Goal: Contribute content: Add original content to the website for others to see

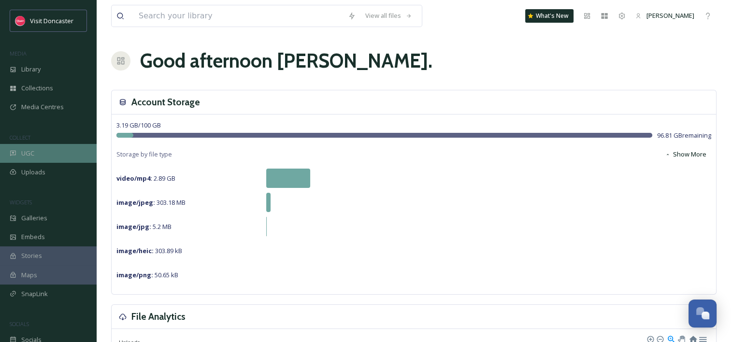
click at [39, 152] on div "UGC" at bounding box center [48, 153] width 97 height 19
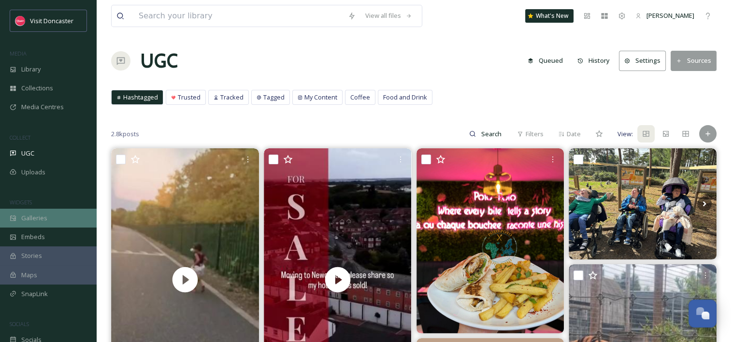
click at [35, 220] on span "Galleries" at bounding box center [34, 218] width 26 height 9
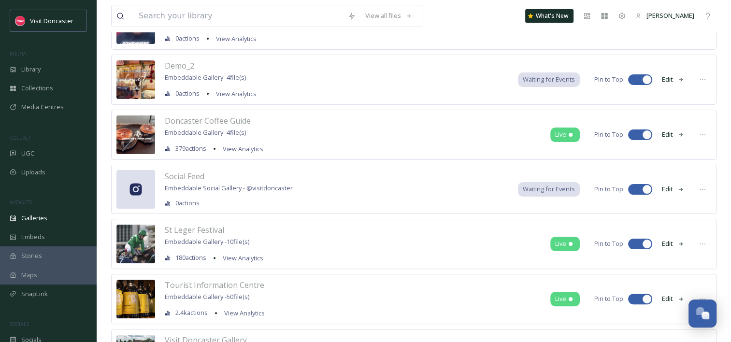
scroll to position [205, 0]
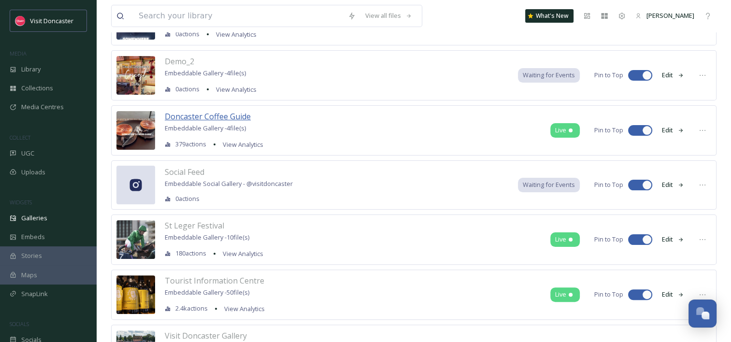
click at [230, 116] on span "Doncaster Coffee Guide" at bounding box center [208, 116] width 86 height 11
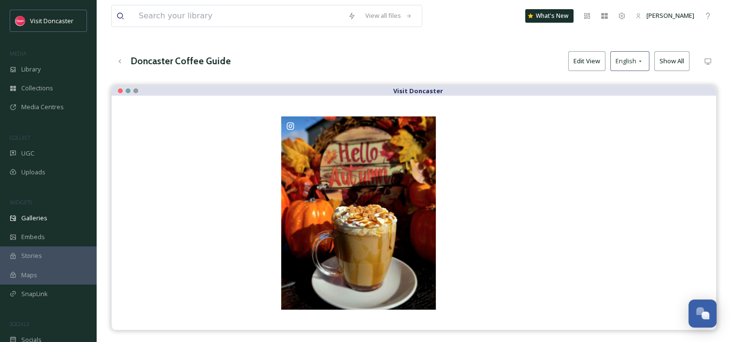
scroll to position [138, 0]
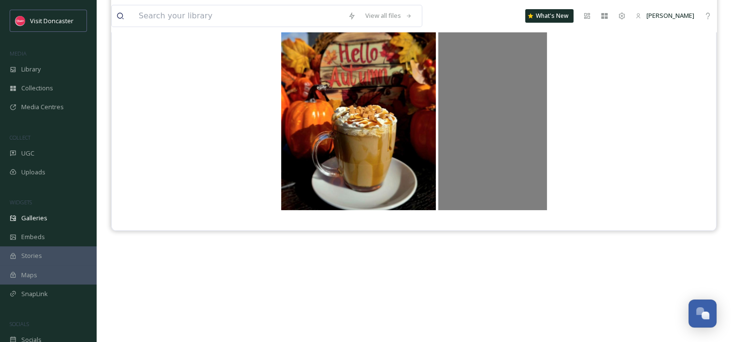
click at [539, 103] on div "@ visitdoncaster" at bounding box center [492, 113] width 109 height 193
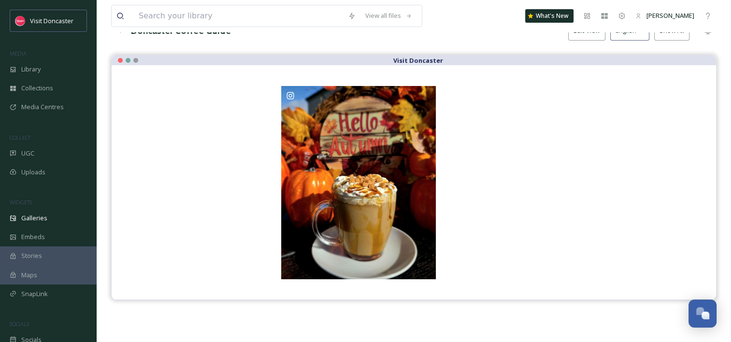
scroll to position [0, 0]
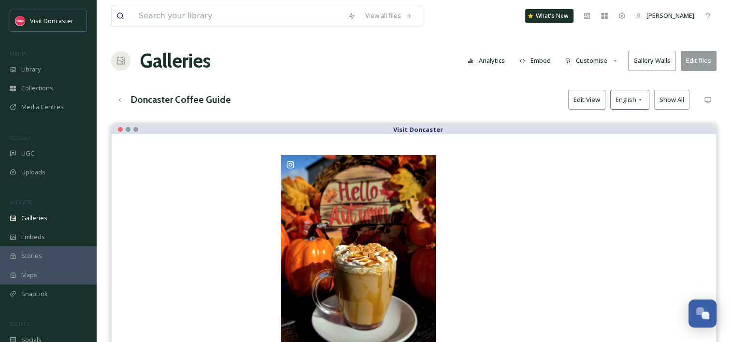
click at [664, 174] on div at bounding box center [414, 252] width 566 height 196
click at [697, 64] on button "Edit files" at bounding box center [699, 61] width 36 height 20
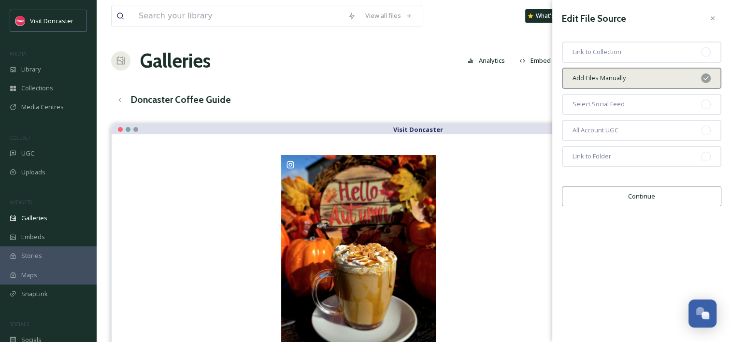
click at [637, 200] on button "Continue" at bounding box center [641, 197] width 159 height 20
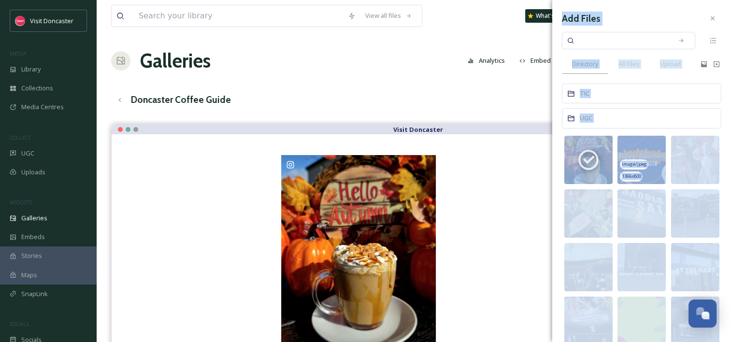
click at [645, 151] on img at bounding box center [642, 160] width 48 height 48
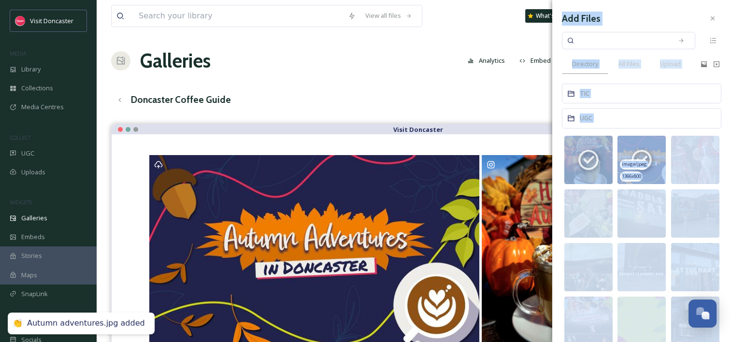
click at [646, 144] on img at bounding box center [642, 160] width 48 height 48
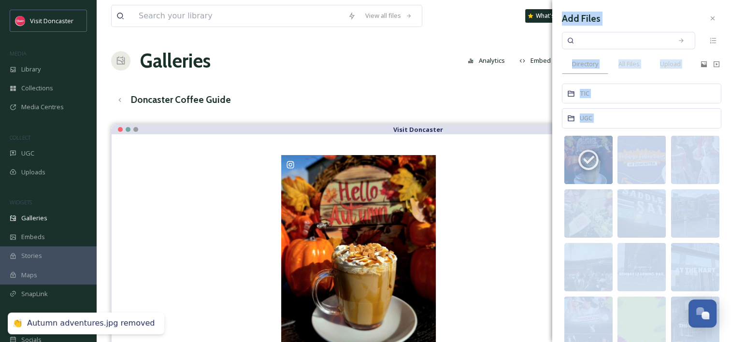
click at [716, 102] on div "Add Files Directory All Files Upload TIC UGC image/jpeg 1080 x 1350 video/mp4 7…" at bounding box center [641, 268] width 179 height 537
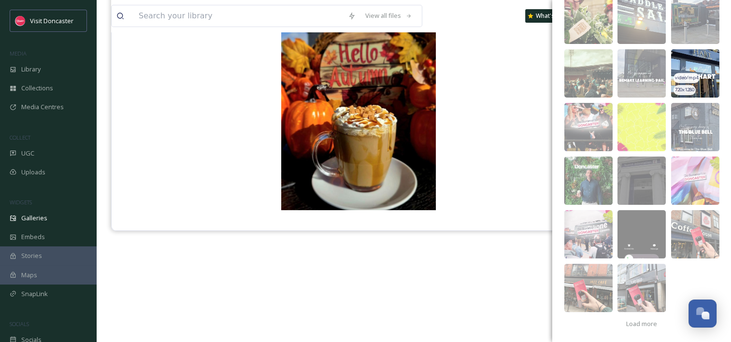
scroll to position [137, 0]
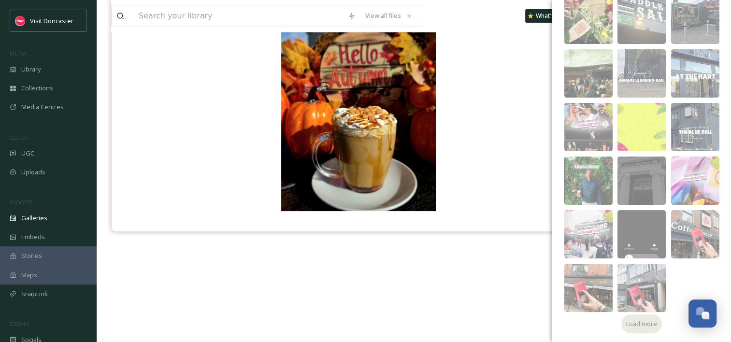
click at [634, 327] on span "Load more" at bounding box center [641, 323] width 31 height 9
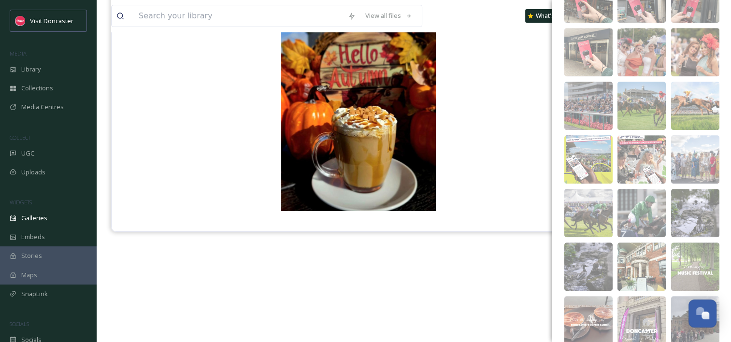
scroll to position [569, 0]
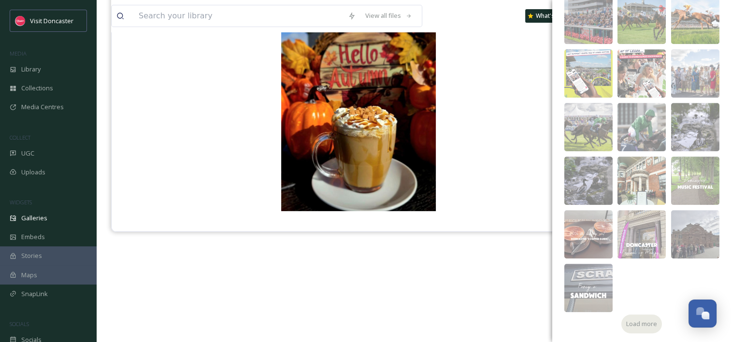
click at [634, 327] on span "Load more" at bounding box center [641, 323] width 31 height 9
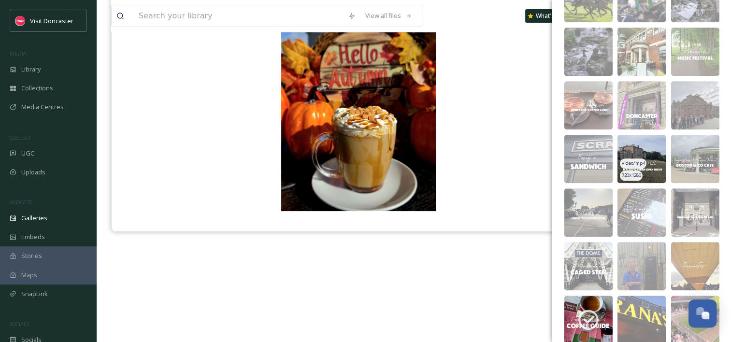
scroll to position [698, 0]
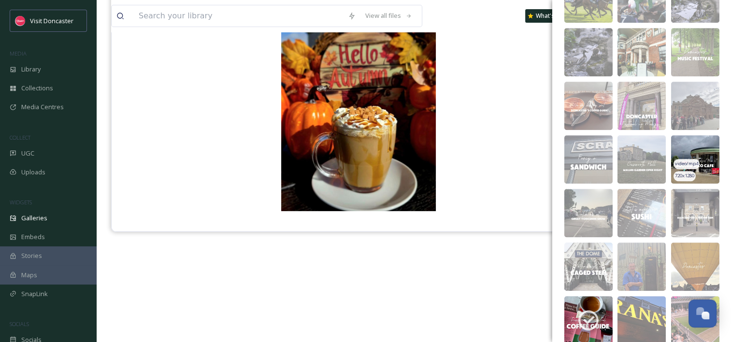
click at [692, 146] on img at bounding box center [695, 159] width 48 height 48
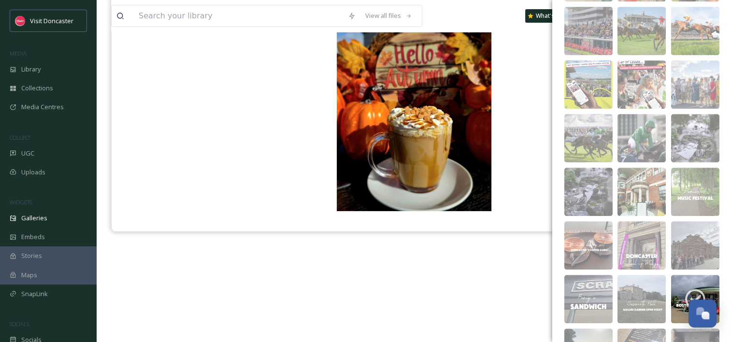
scroll to position [785, 0]
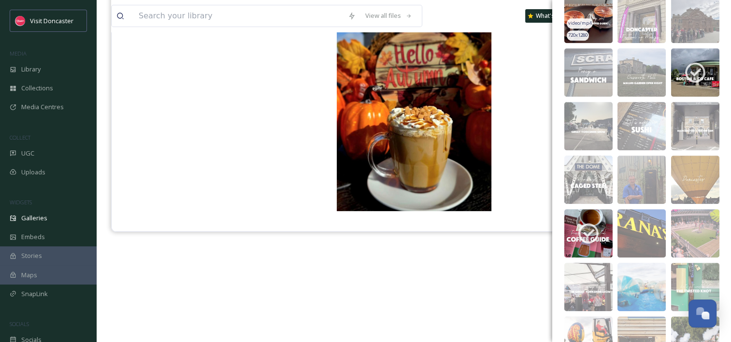
click at [599, 22] on img at bounding box center [588, 19] width 48 height 48
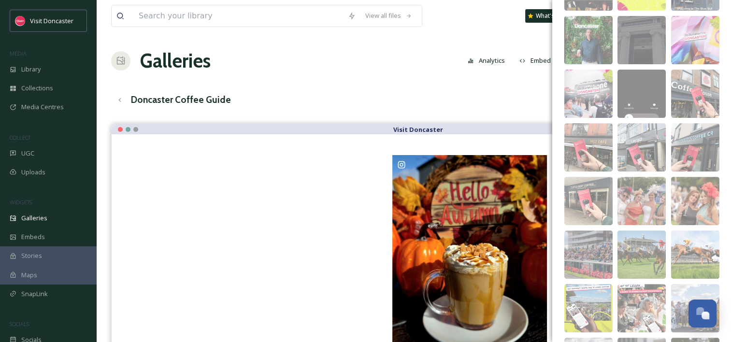
scroll to position [0, 0]
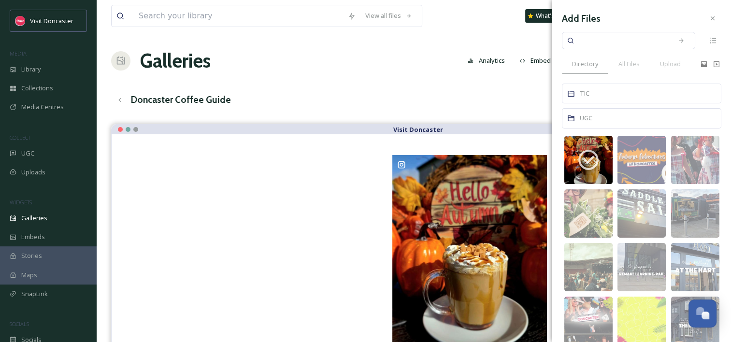
click at [493, 97] on div "Doncaster Coffee Guide Edit View English Show All" at bounding box center [414, 100] width 606 height 20
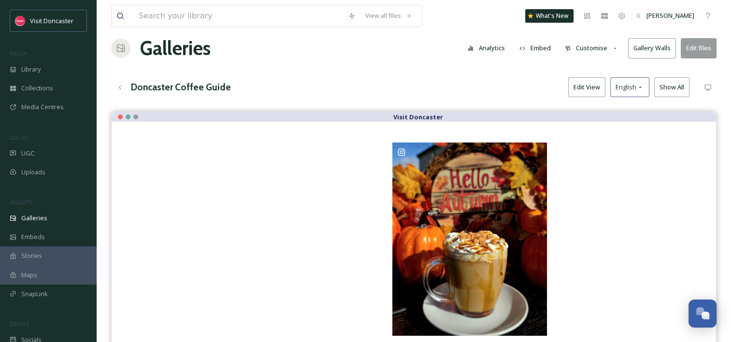
scroll to position [12, 0]
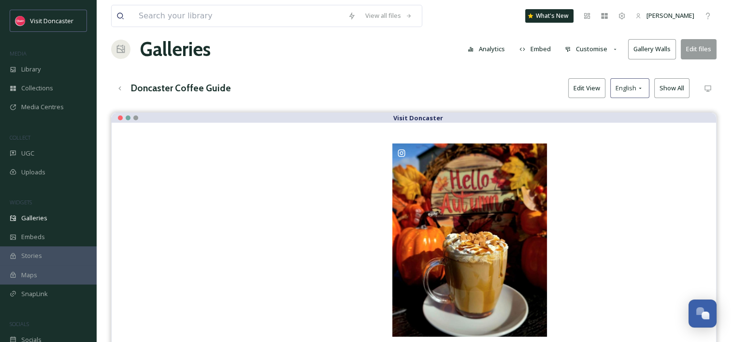
click at [584, 49] on button "Customise" at bounding box center [591, 49] width 63 height 19
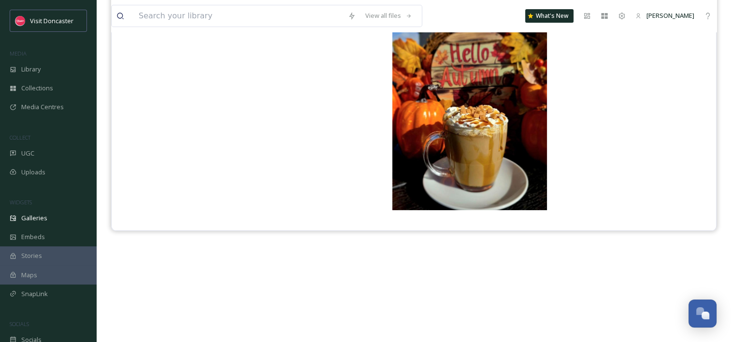
scroll to position [0, 0]
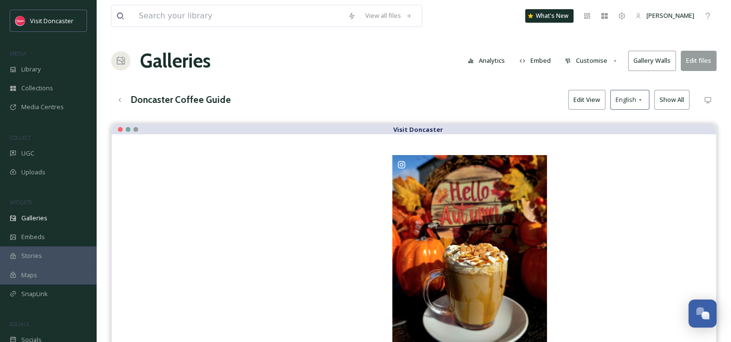
click at [590, 60] on button "Customise" at bounding box center [591, 60] width 63 height 19
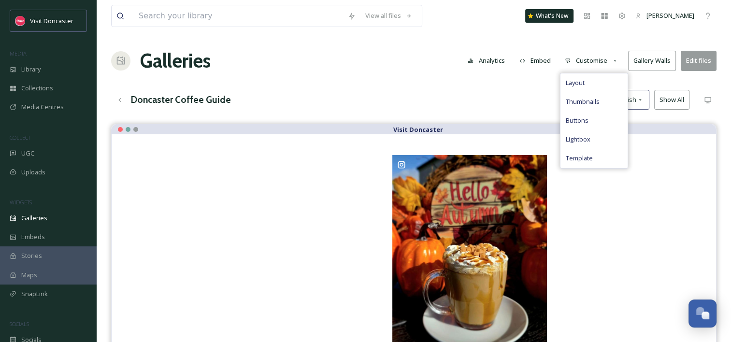
click at [590, 60] on button "Customise" at bounding box center [591, 60] width 63 height 19
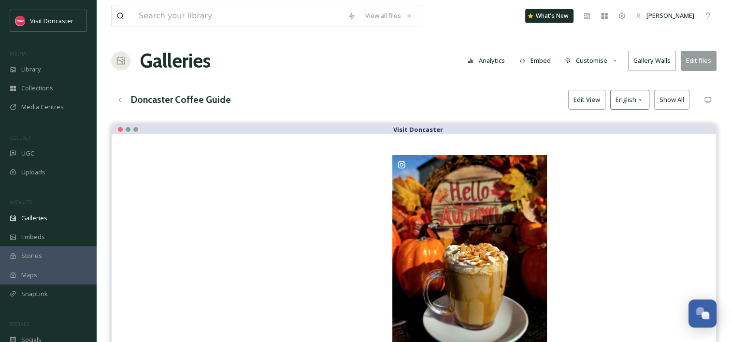
click at [406, 67] on div "Galleries Analytics Embed Customise Gallery Walls Edit files" at bounding box center [414, 60] width 606 height 29
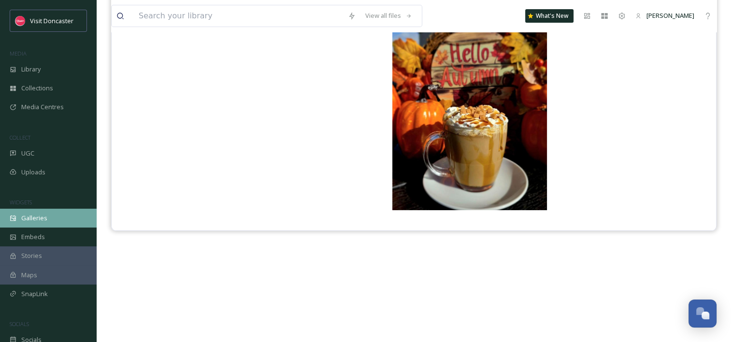
click at [46, 219] on div "Galleries" at bounding box center [48, 218] width 97 height 19
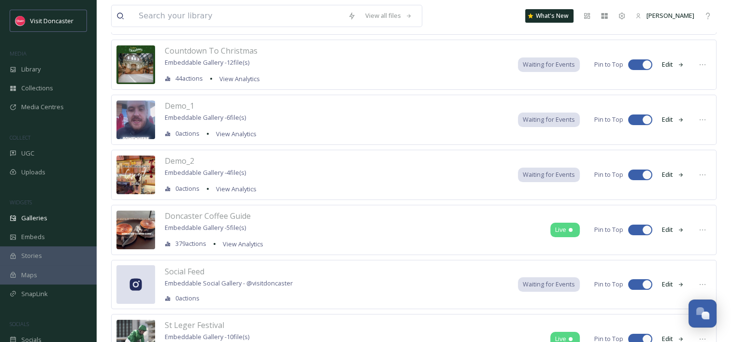
scroll to position [108, 0]
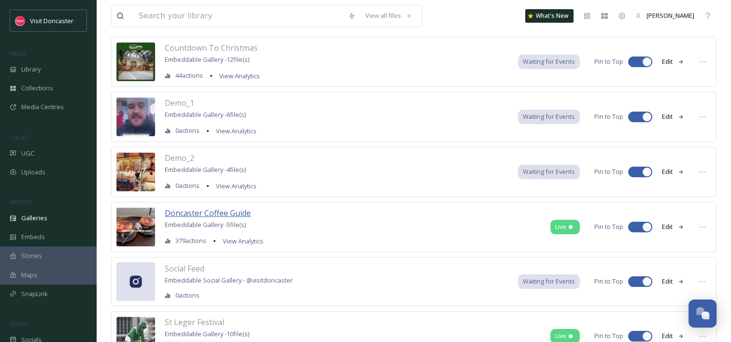
click at [209, 215] on span "Doncaster Coffee Guide" at bounding box center [208, 213] width 86 height 11
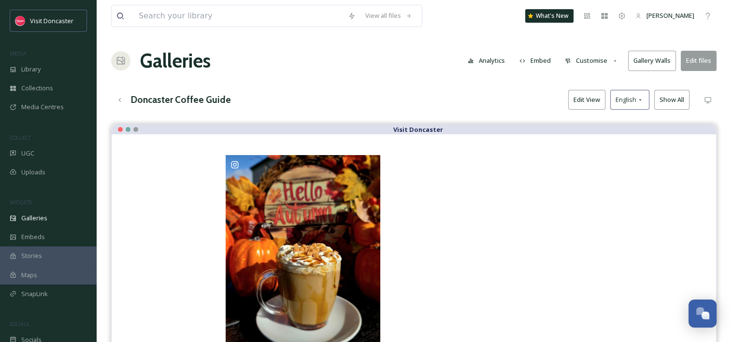
click at [704, 58] on button "Edit files" at bounding box center [699, 61] width 36 height 20
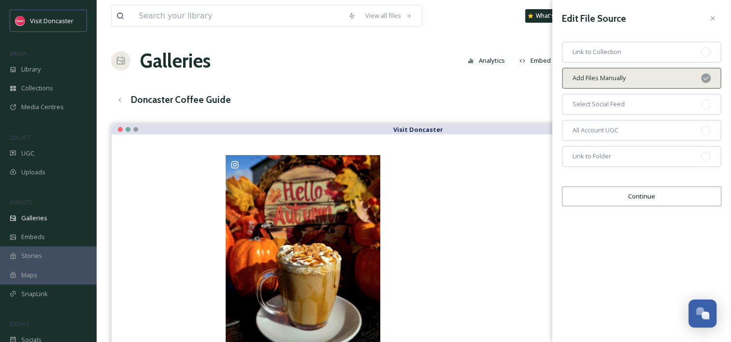
click at [631, 197] on button "Continue" at bounding box center [641, 197] width 159 height 20
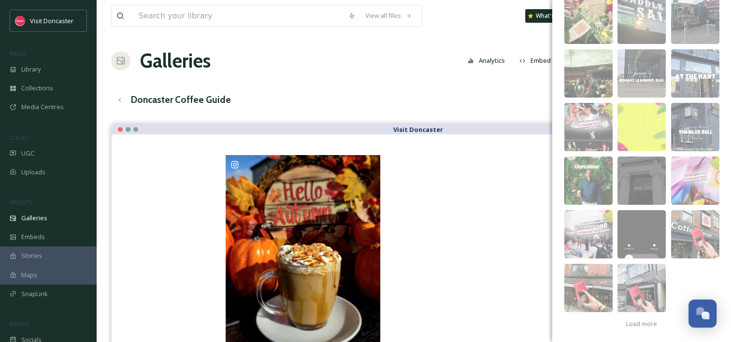
scroll to position [138, 0]
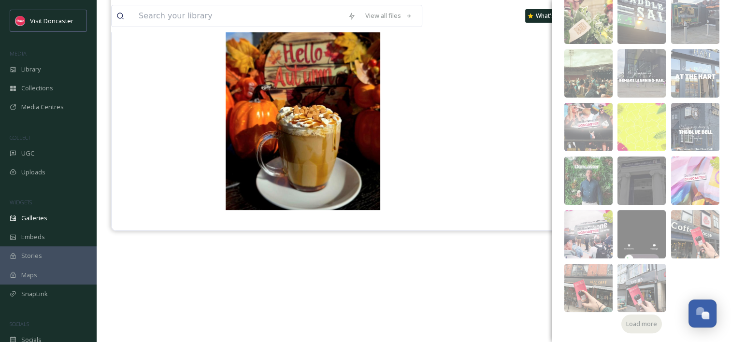
click at [626, 323] on span "Load more" at bounding box center [641, 323] width 31 height 9
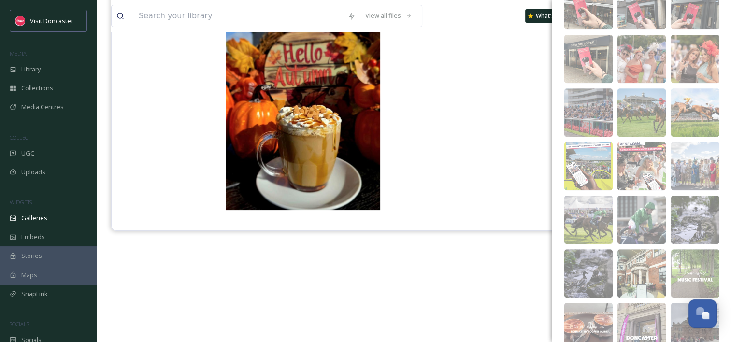
scroll to position [569, 0]
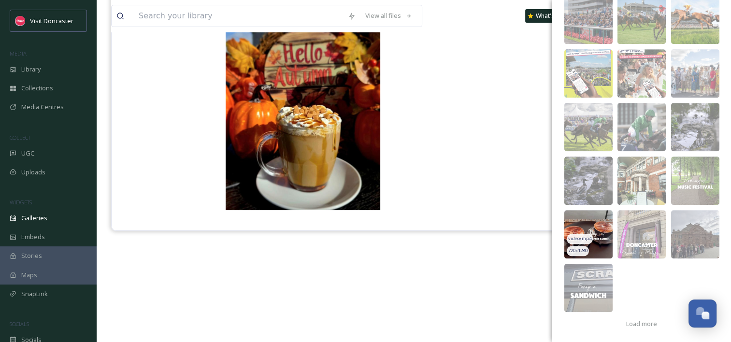
click at [590, 229] on img at bounding box center [588, 234] width 48 height 48
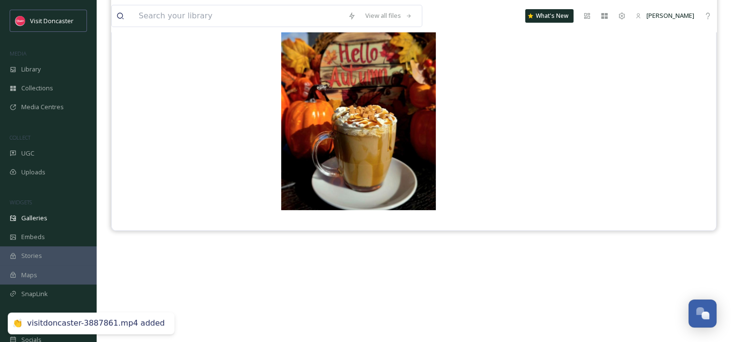
click at [518, 271] on div "Visit Doncaster" at bounding box center [414, 157] width 606 height 342
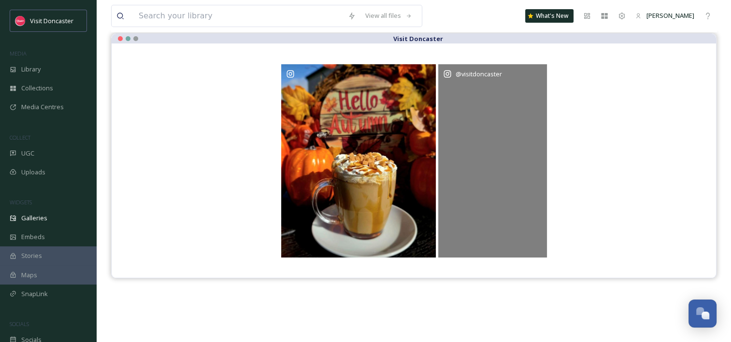
scroll to position [93, 0]
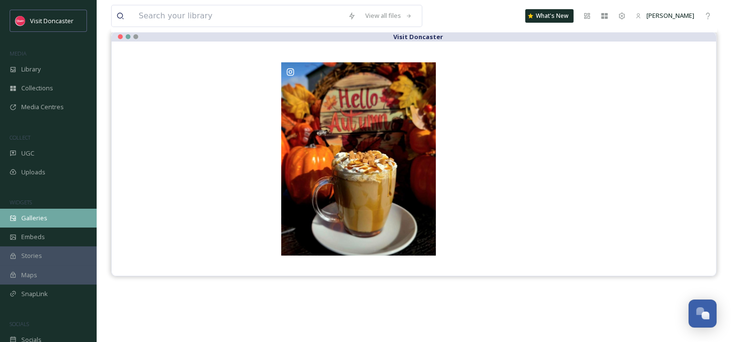
click at [52, 221] on div "Galleries" at bounding box center [48, 218] width 97 height 19
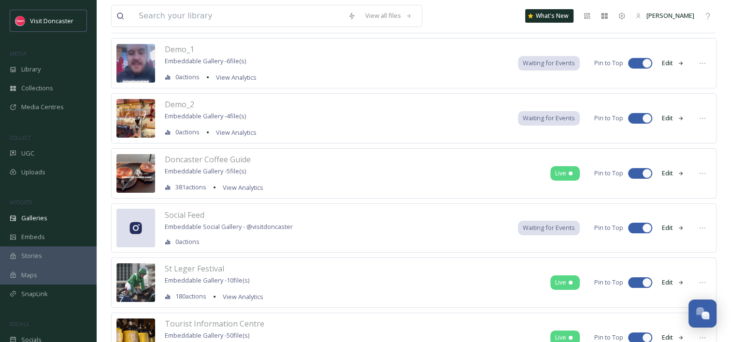
scroll to position [162, 0]
click at [212, 157] on span "Doncaster Coffee Guide" at bounding box center [208, 159] width 86 height 11
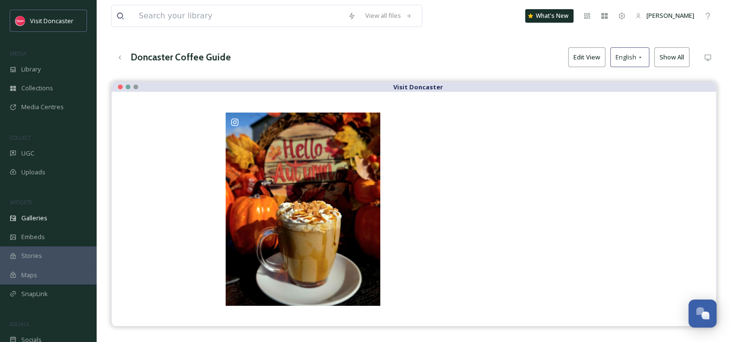
scroll to position [43, 0]
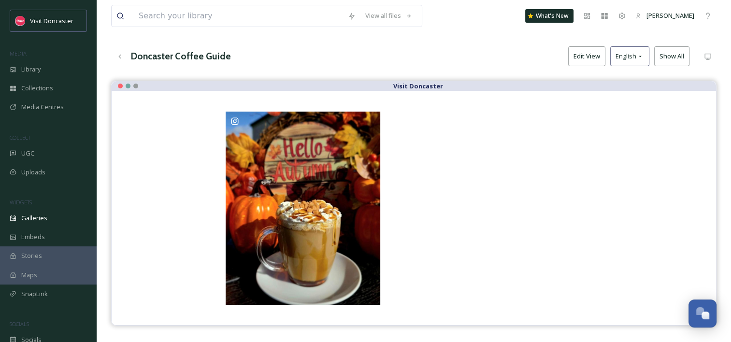
click at [673, 56] on button "Show All" at bounding box center [671, 56] width 35 height 20
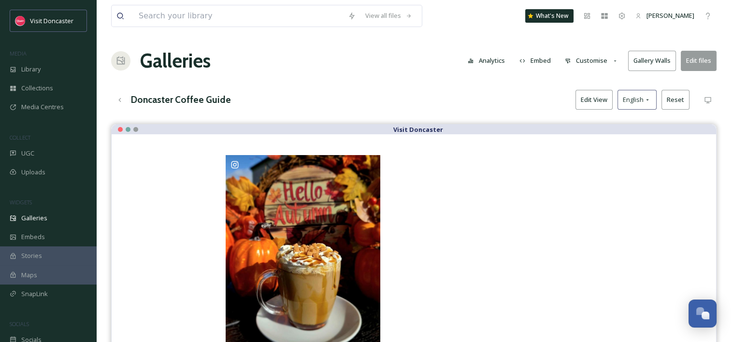
scroll to position [0, 0]
click at [701, 61] on button "Edit files" at bounding box center [699, 61] width 36 height 20
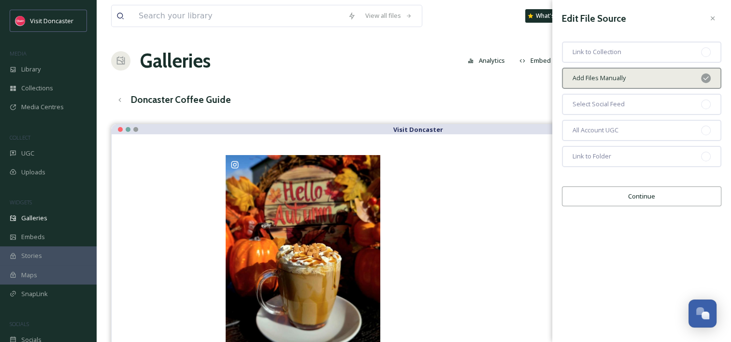
click at [628, 203] on button "Continue" at bounding box center [641, 197] width 159 height 20
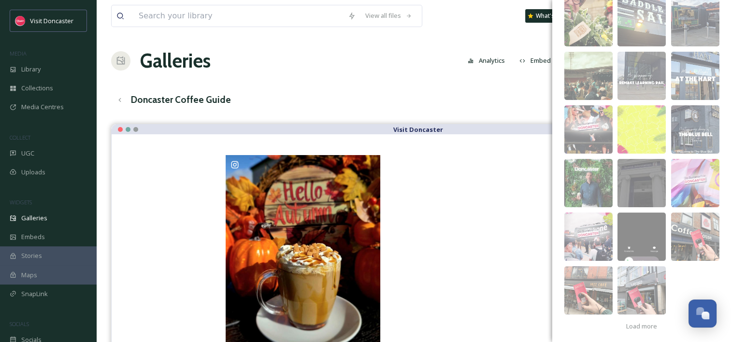
scroll to position [194, 0]
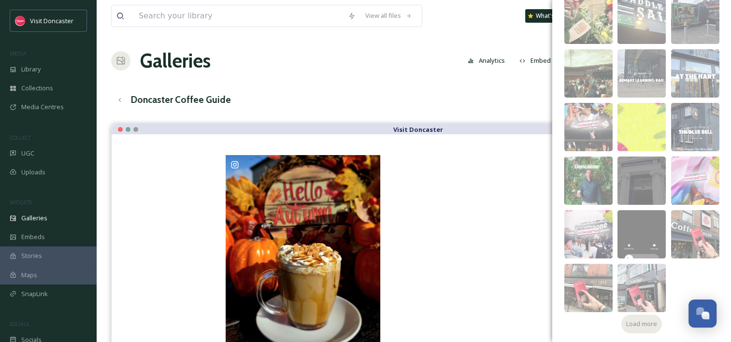
click at [639, 328] on div "Load more" at bounding box center [641, 324] width 41 height 19
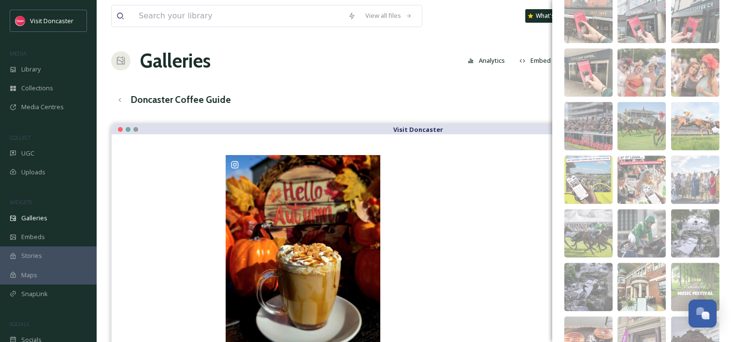
scroll to position [569, 0]
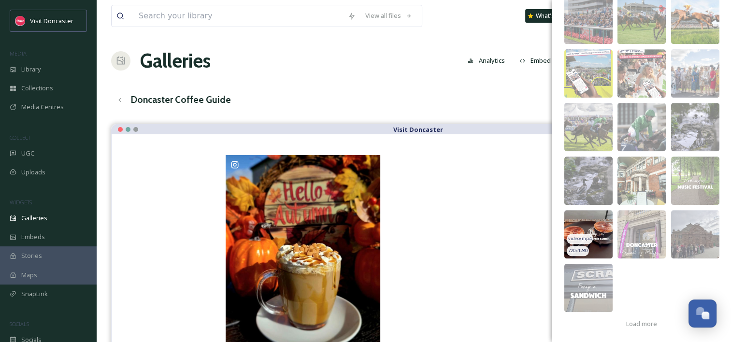
click at [594, 236] on img at bounding box center [588, 234] width 48 height 48
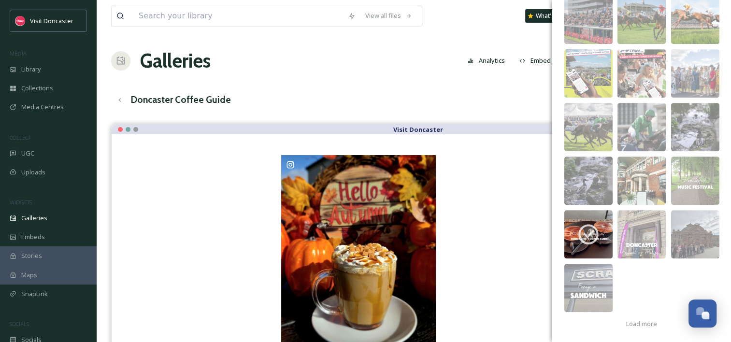
click at [416, 101] on div "Doncaster Coffee Guide Edit View English Reset" at bounding box center [414, 100] width 606 height 20
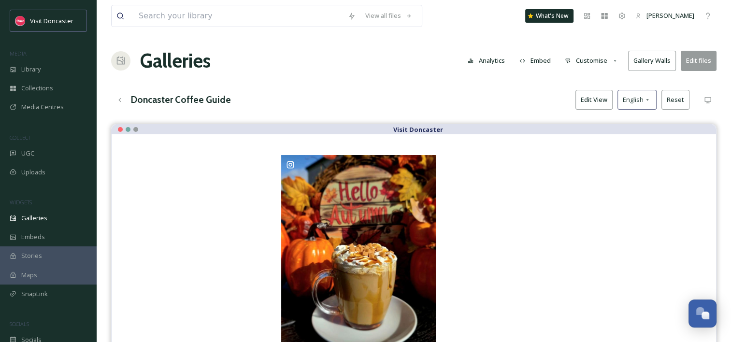
click at [708, 111] on div "View all files What's New [PERSON_NAME] Galleries Analytics Embed Customise Gal…" at bounding box center [414, 240] width 635 height 481
